Goal: Use online tool/utility: Utilize a website feature to perform a specific function

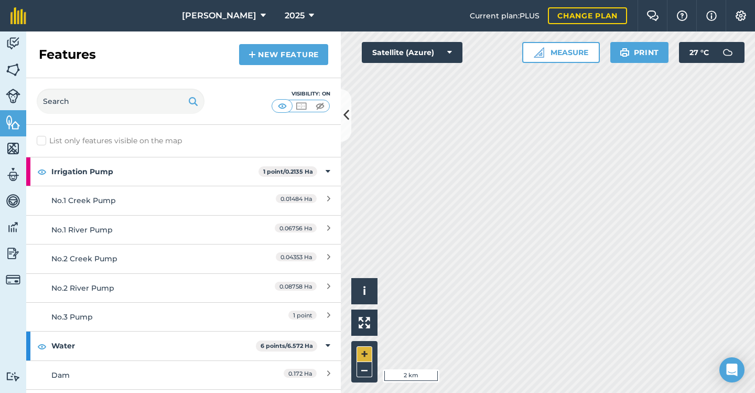
click at [366, 356] on button "+" at bounding box center [365, 354] width 16 height 16
click at [367, 355] on button "+" at bounding box center [365, 354] width 16 height 16
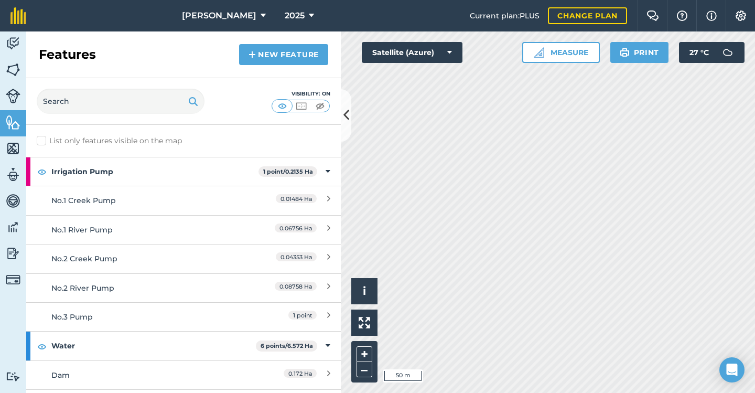
click at [301, 107] on img at bounding box center [301, 106] width 13 height 10
click at [282, 106] on img at bounding box center [282, 106] width 13 height 10
click at [317, 106] on img at bounding box center [320, 106] width 13 height 10
click at [12, 69] on img at bounding box center [13, 70] width 15 height 16
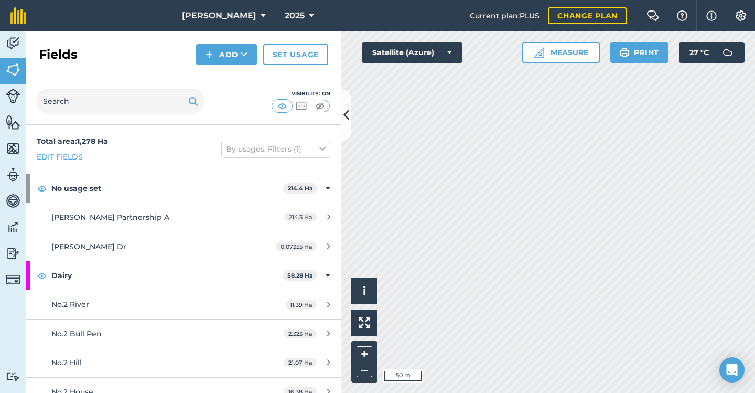
click at [325, 103] on img at bounding box center [320, 106] width 13 height 10
click at [366, 356] on button "+" at bounding box center [365, 354] width 16 height 16
click at [368, 352] on button "+" at bounding box center [365, 354] width 16 height 16
click at [549, 52] on button "Measure" at bounding box center [561, 52] width 78 height 21
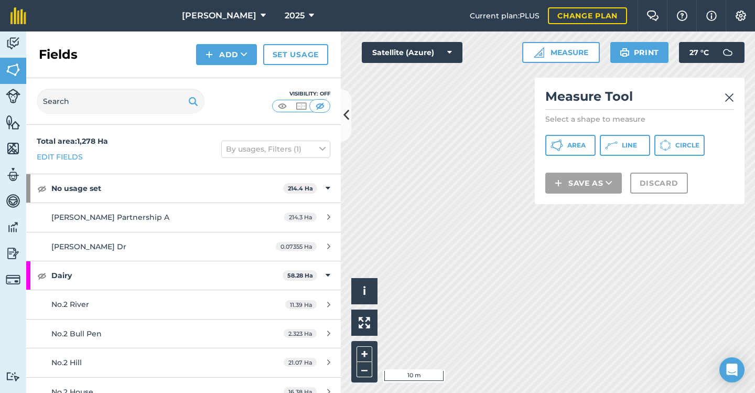
click at [615, 145] on icon at bounding box center [611, 145] width 13 height 13
click at [726, 95] on img at bounding box center [729, 97] width 9 height 13
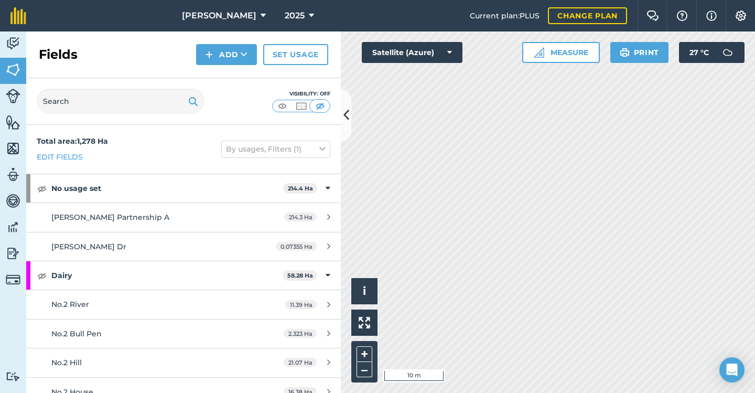
click at [558, 56] on button "Measure" at bounding box center [561, 52] width 78 height 21
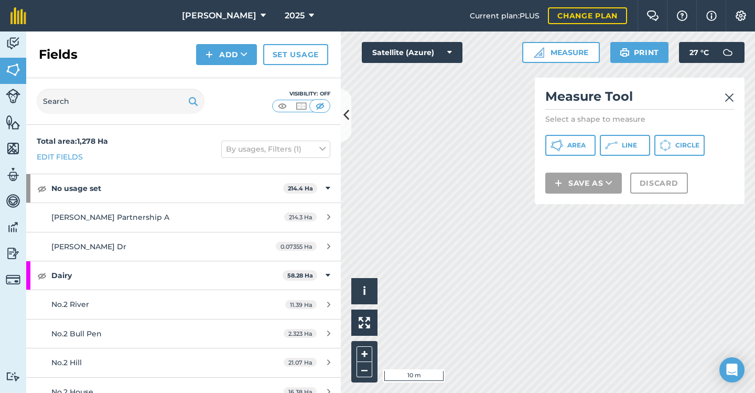
click at [621, 146] on button "Line" at bounding box center [625, 145] width 50 height 21
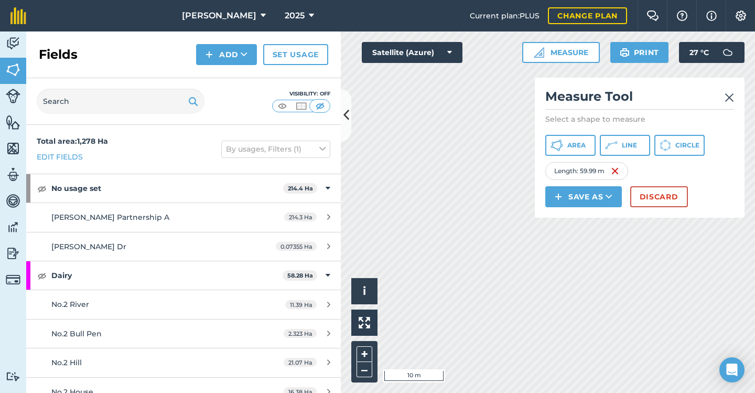
click at [728, 98] on img at bounding box center [729, 97] width 9 height 13
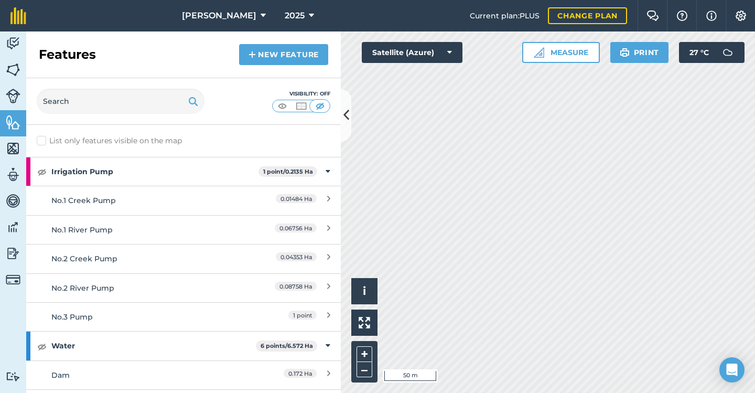
click at [344, 115] on icon at bounding box center [347, 115] width 6 height 18
